Goal: Information Seeking & Learning: Learn about a topic

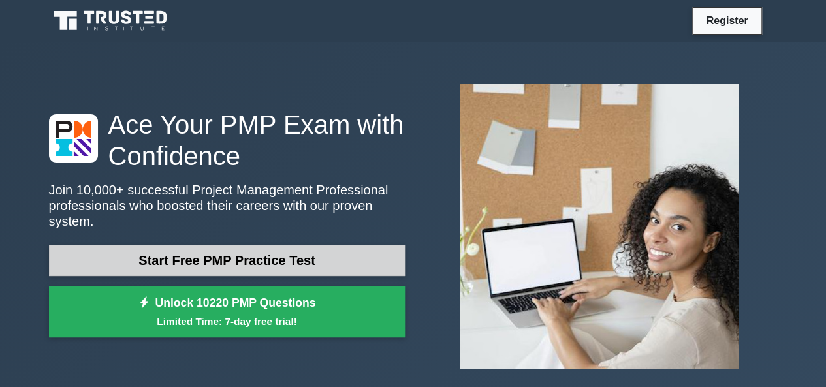
click at [277, 247] on link "Start Free PMP Practice Test" at bounding box center [227, 260] width 356 height 31
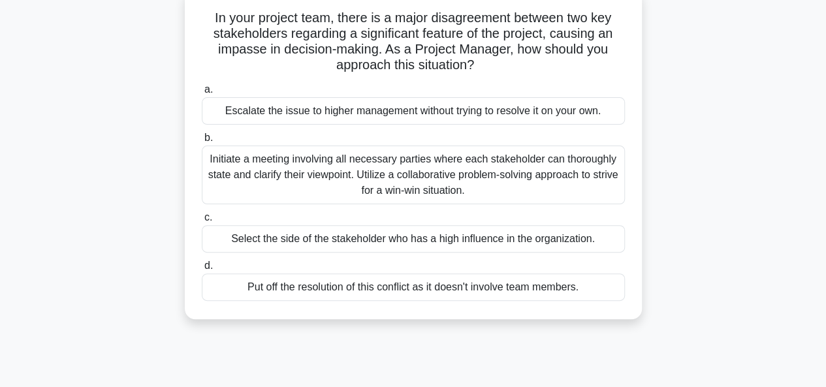
scroll to position [88, 0]
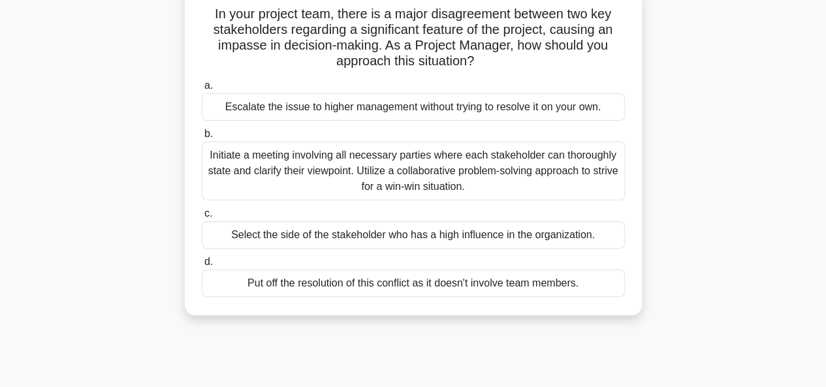
click at [317, 160] on div "Initiate a meeting involving all necessary parties where each stakeholder can t…" at bounding box center [413, 171] width 423 height 59
click at [202, 138] on input "b. Initiate a meeting involving all necessary parties where each stakeholder ca…" at bounding box center [202, 134] width 0 height 8
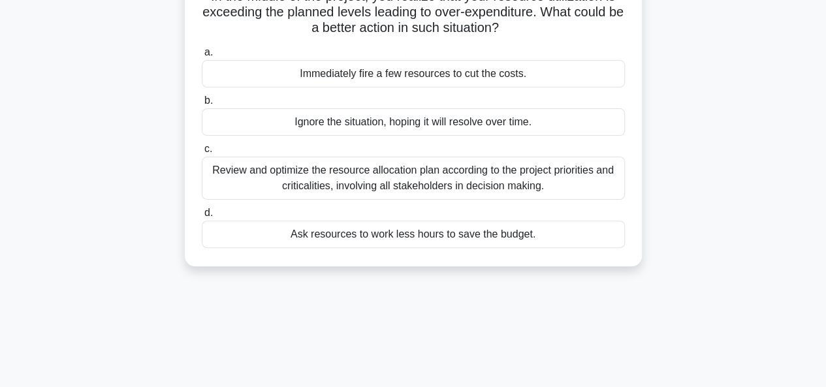
scroll to position [131, 0]
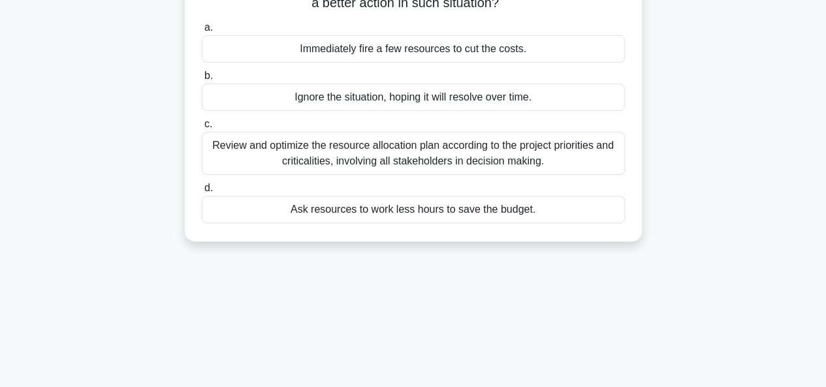
click at [486, 159] on div "Review and optimize the resource allocation plan according to the project prior…" at bounding box center [413, 153] width 423 height 43
click at [202, 129] on input "c. Review and optimize the resource allocation plan according to the project pr…" at bounding box center [202, 124] width 0 height 8
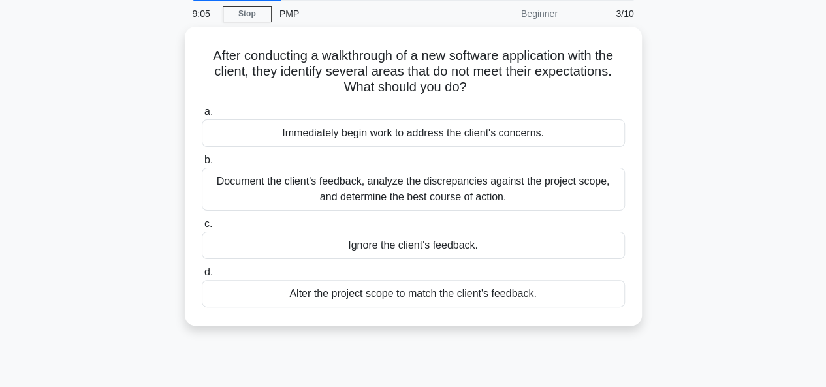
scroll to position [61, 0]
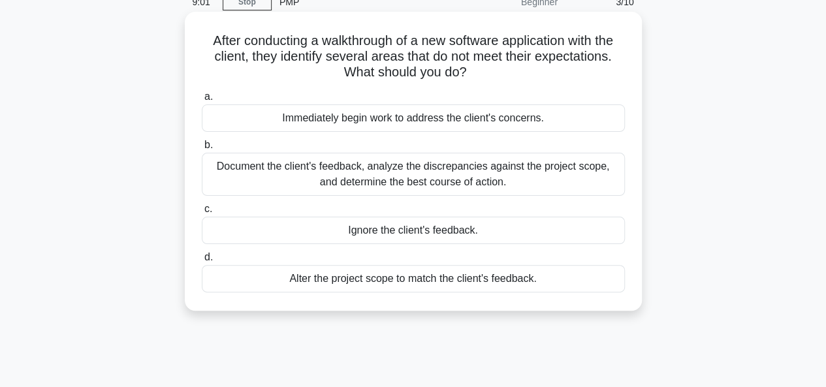
click at [449, 178] on div "Document the client's feedback, analyze the discrepancies against the project s…" at bounding box center [413, 174] width 423 height 43
click at [202, 150] on input "b. Document the client's feedback, analyze the discrepancies against the projec…" at bounding box center [202, 145] width 0 height 8
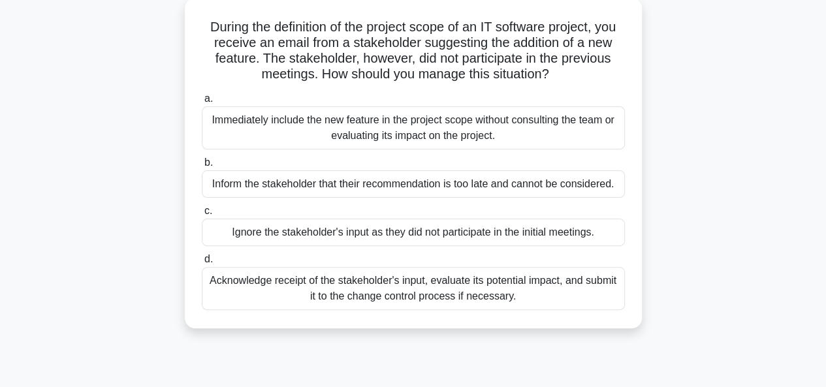
scroll to position [93, 0]
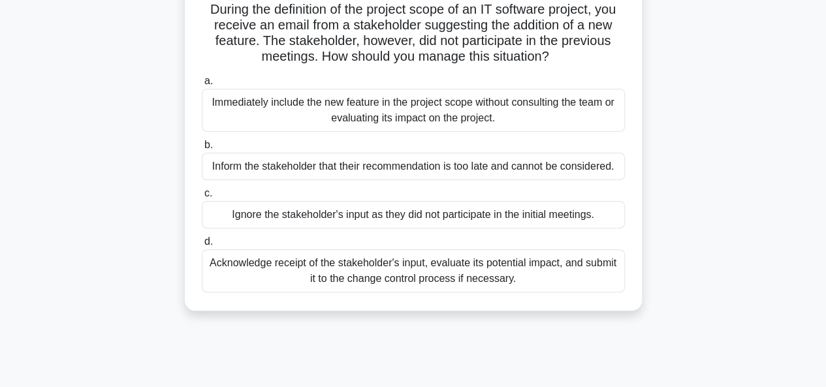
click at [381, 281] on div "Acknowledge receipt of the stakeholder's input, evaluate its potential impact, …" at bounding box center [413, 270] width 423 height 43
click at [202, 246] on input "d. Acknowledge receipt of the stakeholder's input, evaluate its potential impac…" at bounding box center [202, 242] width 0 height 8
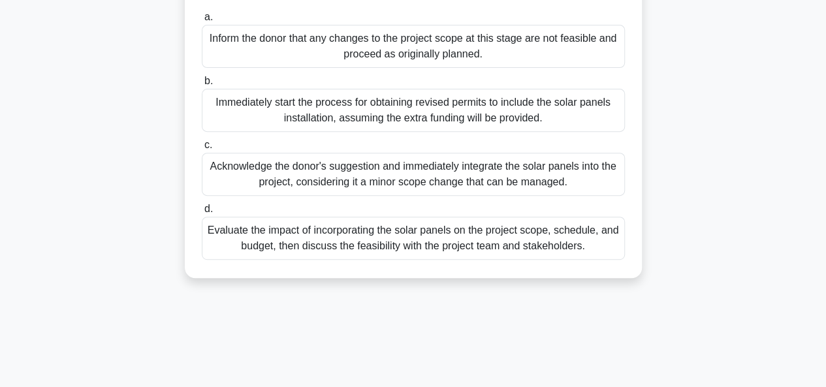
scroll to position [210, 0]
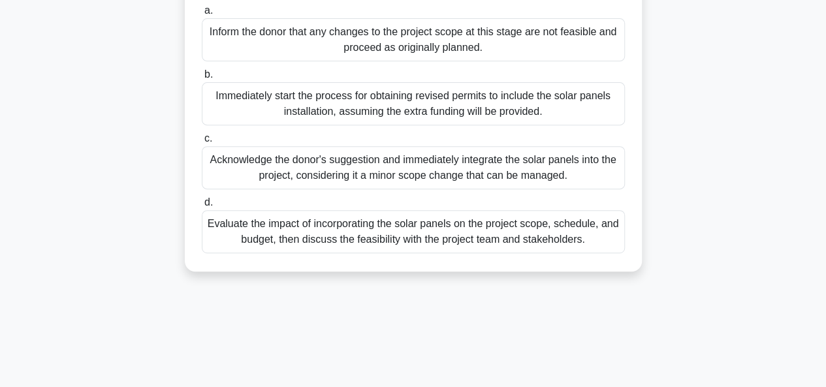
click at [448, 247] on div "Evaluate the impact of incorporating the solar panels on the project scope, sch…" at bounding box center [413, 231] width 423 height 43
click at [202, 207] on input "d. Evaluate the impact of incorporating the solar panels on the project scope, …" at bounding box center [202, 202] width 0 height 8
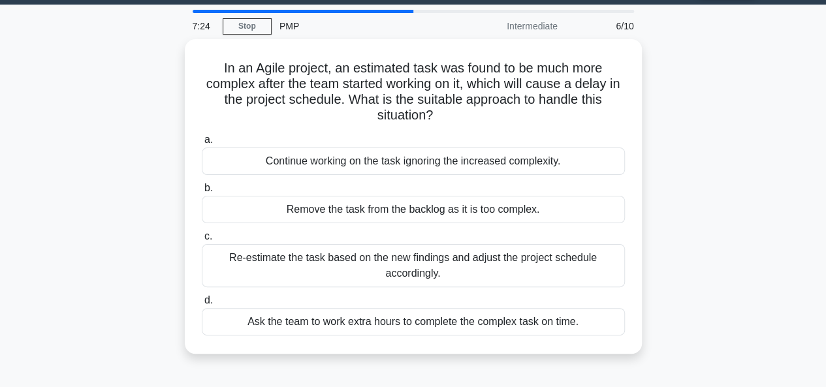
scroll to position [47, 0]
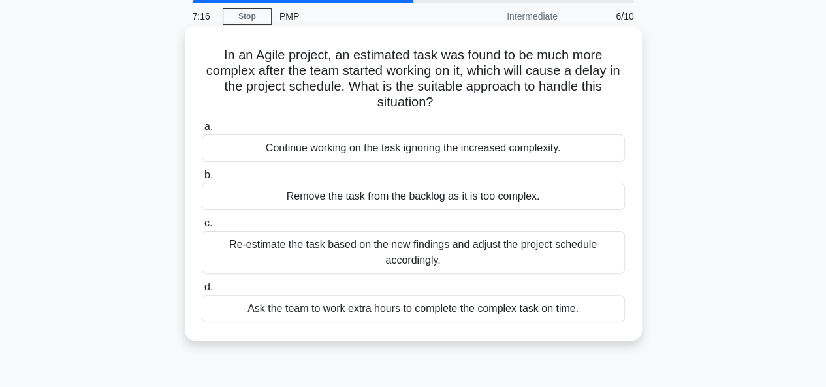
click at [333, 262] on div "Re-estimate the task based on the new findings and adjust the project schedule …" at bounding box center [413, 252] width 423 height 43
click at [202, 228] on input "c. Re-estimate the task based on the new findings and adjust the project schedu…" at bounding box center [202, 223] width 0 height 8
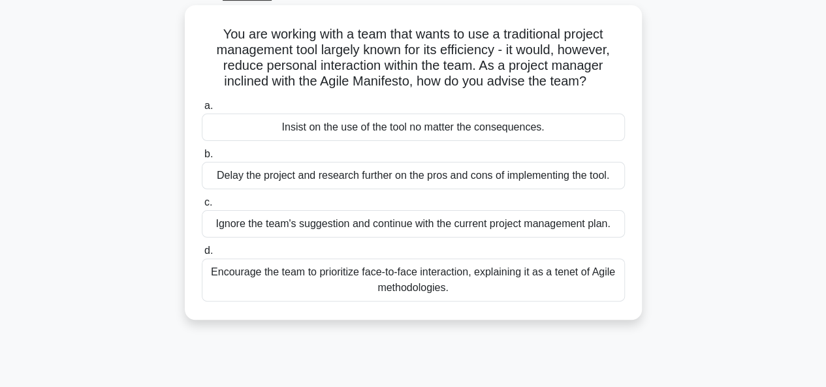
scroll to position [73, 0]
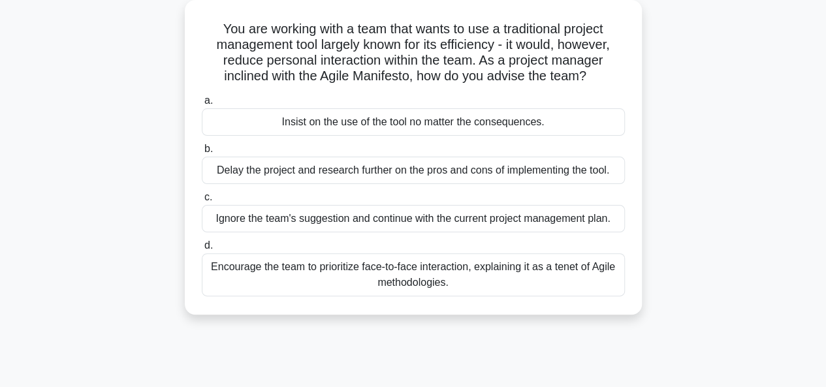
click at [400, 277] on div "Encourage the team to prioritize face-to-face interaction, explaining it as a t…" at bounding box center [413, 274] width 423 height 43
click at [202, 250] on input "d. Encourage the team to prioritize face-to-face interaction, explaining it as …" at bounding box center [202, 246] width 0 height 8
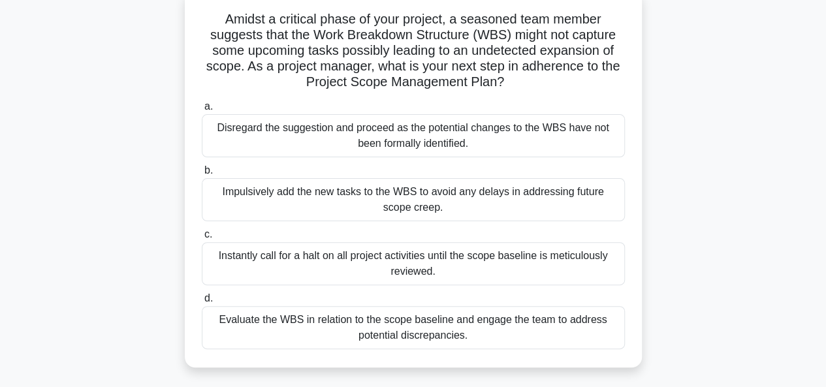
scroll to position [0, 0]
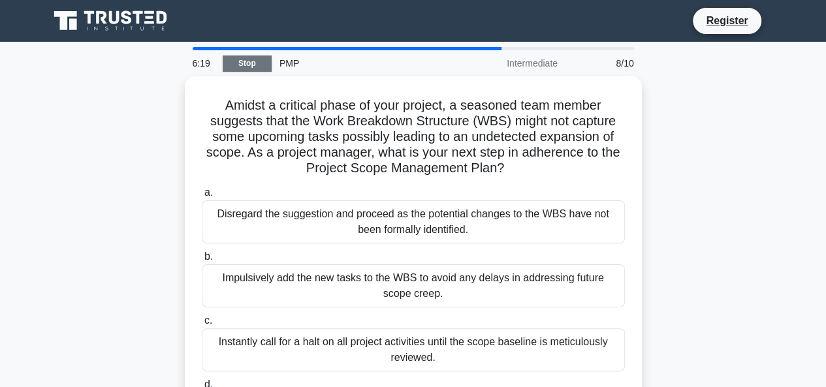
click at [251, 62] on link "Stop" at bounding box center [247, 63] width 49 height 16
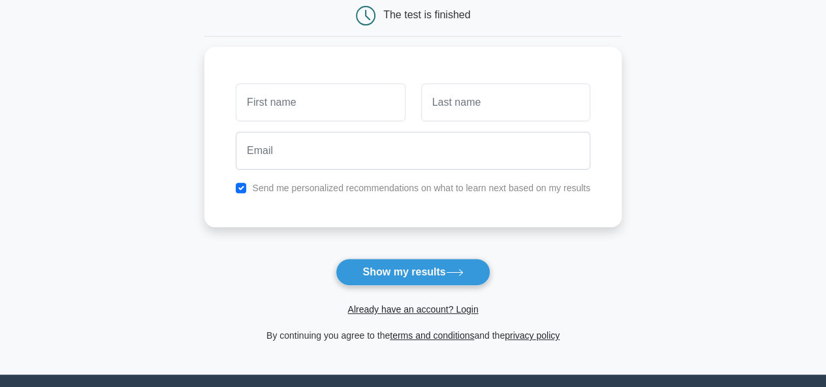
scroll to position [140, 0]
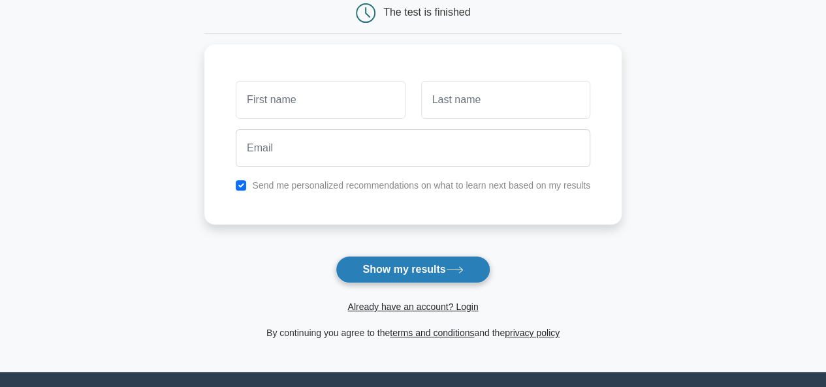
click at [390, 264] on button "Show my results" at bounding box center [413, 269] width 154 height 27
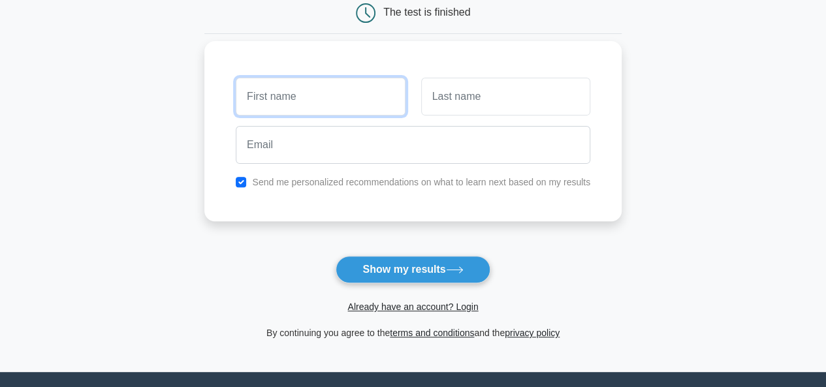
click at [329, 93] on input "text" at bounding box center [320, 97] width 169 height 38
type input "Purna"
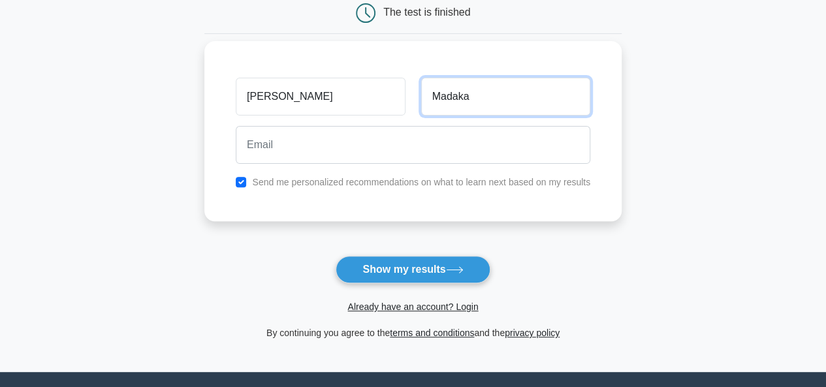
type input "Madaka"
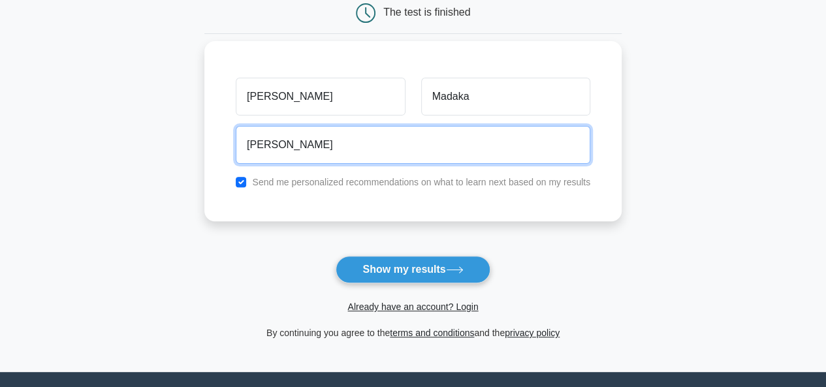
type input "purna.madaka@gmail.com"
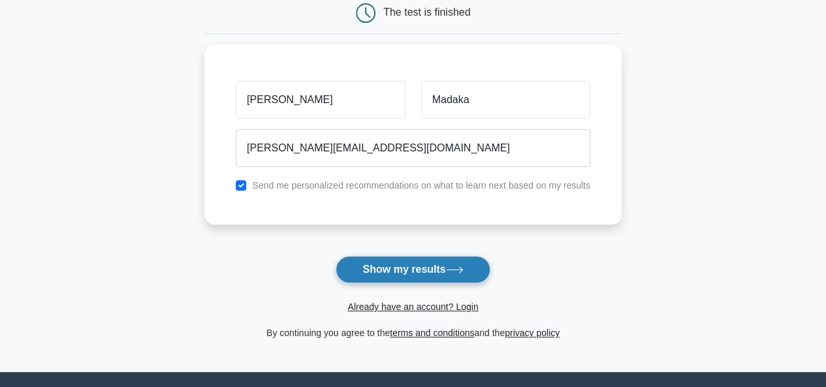
click at [398, 268] on button "Show my results" at bounding box center [413, 269] width 154 height 27
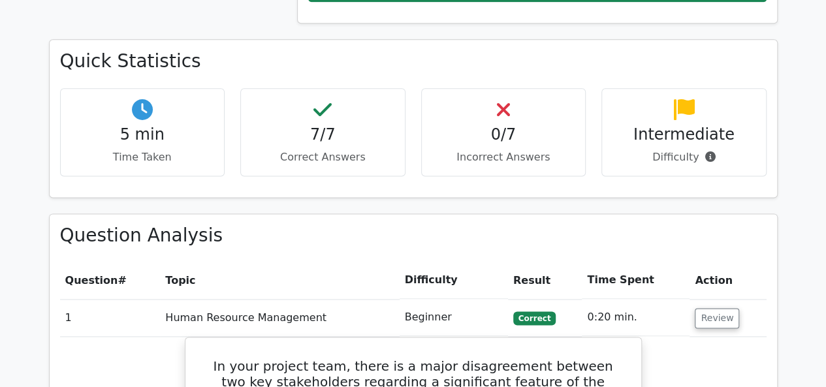
scroll to position [757, 0]
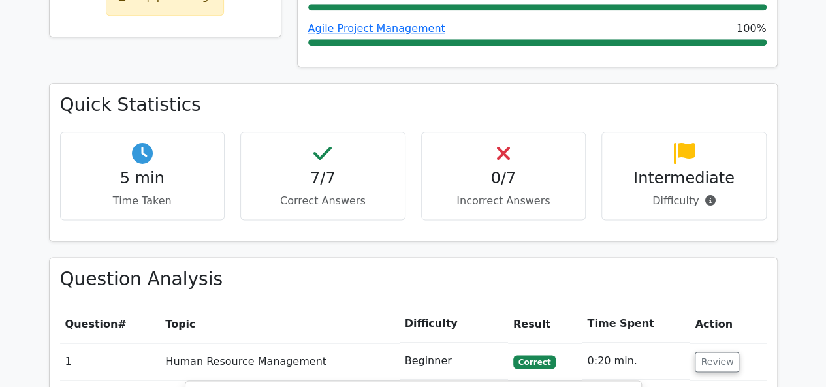
drag, startPoint x: 711, startPoint y: 296, endPoint x: 780, endPoint y: 395, distance: 120.4
